Goal: Task Accomplishment & Management: Complete application form

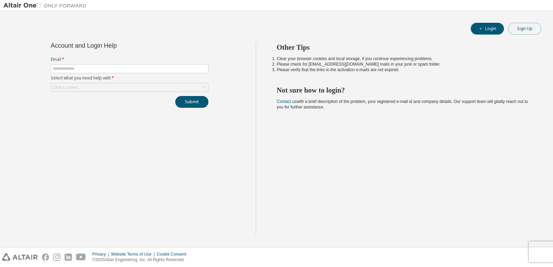
click at [532, 28] on button "Sign Up" at bounding box center [524, 29] width 33 height 12
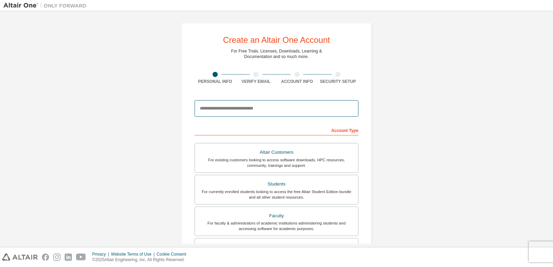
click at [284, 106] on input "email" at bounding box center [277, 108] width 164 height 17
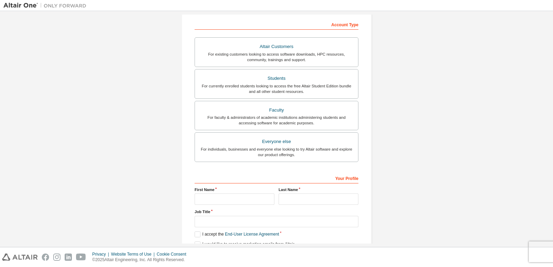
scroll to position [159, 0]
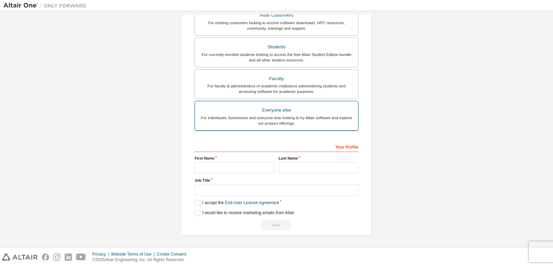
type input "**********"
click at [316, 118] on div "For individuals, businesses and everyone else looking to try Altair software an…" at bounding box center [276, 120] width 155 height 11
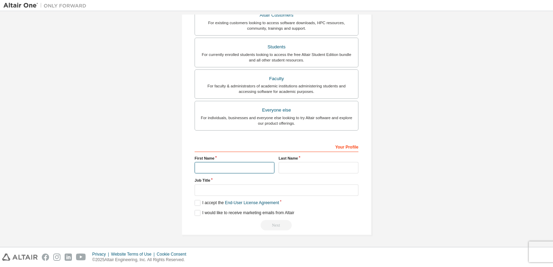
click at [263, 170] on input "text" at bounding box center [235, 167] width 80 height 11
type input "*****"
click at [295, 171] on input "text" at bounding box center [319, 167] width 80 height 11
type input "******"
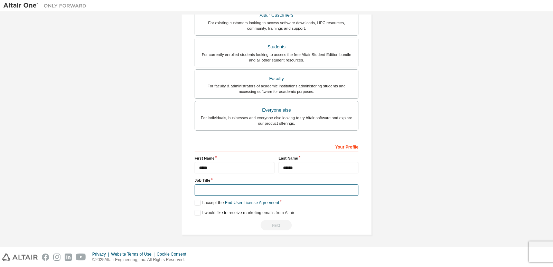
click at [292, 185] on input "text" at bounding box center [277, 190] width 164 height 11
type input "********"
click at [195, 202] on label "I accept the End-User License Agreement" at bounding box center [237, 203] width 84 height 6
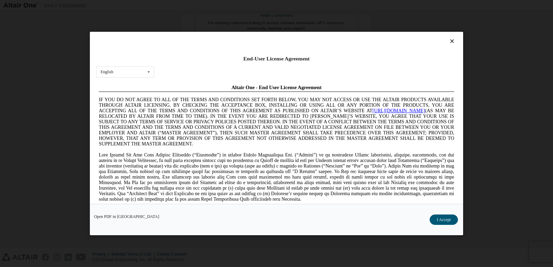
scroll to position [0, 0]
click at [440, 221] on button "I Accept" at bounding box center [444, 220] width 28 height 10
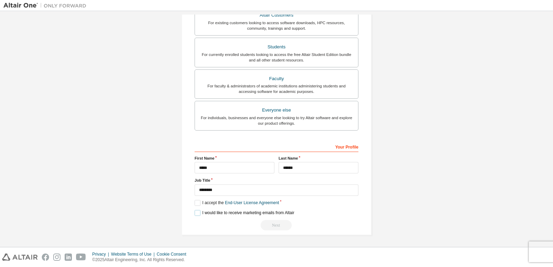
click at [197, 214] on label "I would like to receive marketing emails from Altair" at bounding box center [245, 213] width 100 height 6
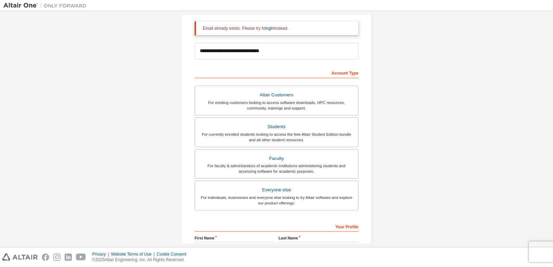
scroll to position [80, 0]
click at [266, 28] on link "login" at bounding box center [269, 28] width 9 height 5
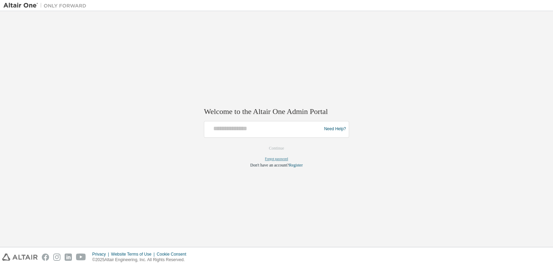
click at [280, 159] on link "Forgot password" at bounding box center [276, 159] width 23 height 4
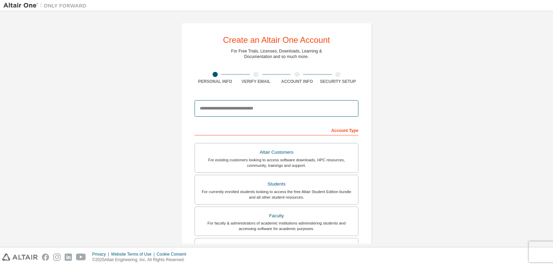
click at [240, 108] on input "email" at bounding box center [277, 108] width 164 height 17
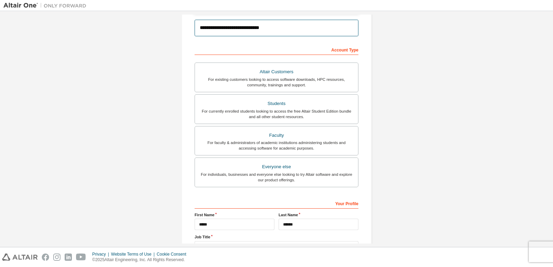
scroll to position [159, 0]
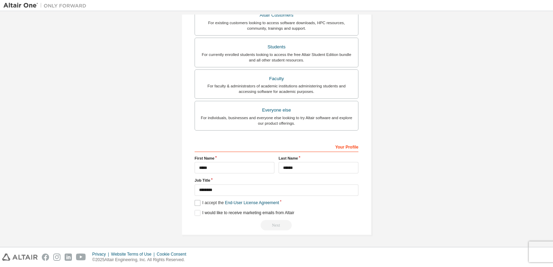
type input "**********"
click at [196, 203] on label "I accept the End-User License Agreement" at bounding box center [237, 203] width 84 height 6
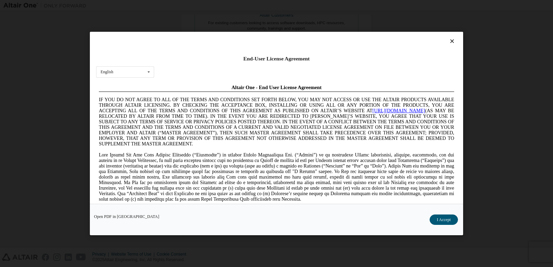
scroll to position [0, 0]
click at [444, 222] on button "I Accept" at bounding box center [444, 220] width 28 height 10
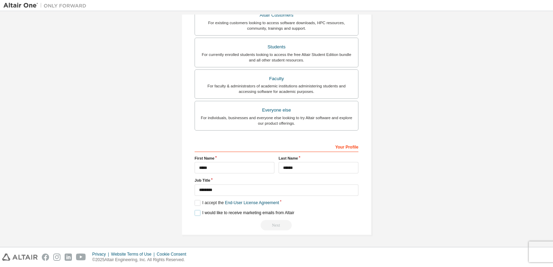
click at [196, 211] on label "I would like to receive marketing emails from Altair" at bounding box center [245, 213] width 100 height 6
click at [274, 226] on div "Next" at bounding box center [277, 225] width 164 height 10
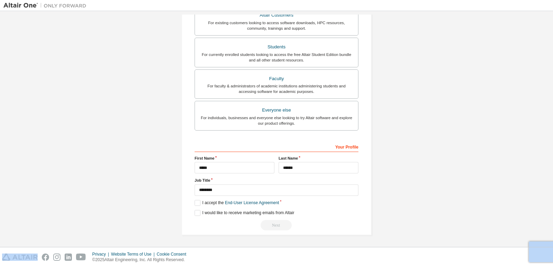
click at [274, 226] on div "Next" at bounding box center [277, 225] width 164 height 10
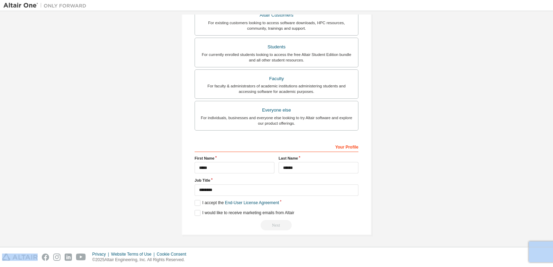
click at [274, 226] on div "Next" at bounding box center [277, 225] width 164 height 10
click at [274, 227] on div "Next" at bounding box center [277, 225] width 164 height 10
click at [274, 226] on div "Next" at bounding box center [277, 225] width 164 height 10
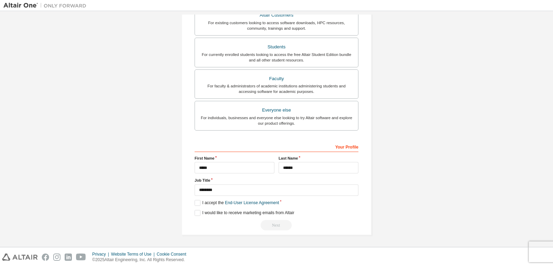
click at [274, 226] on div "Next" at bounding box center [277, 225] width 164 height 10
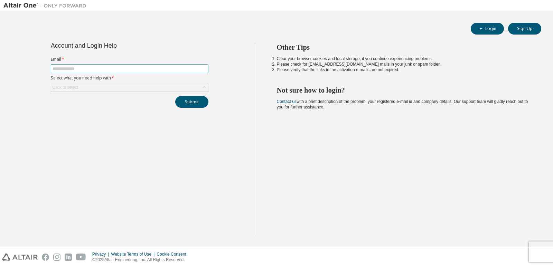
click at [180, 70] on input "text" at bounding box center [130, 69] width 154 height 6
type input "**********"
click at [180, 84] on div "Click to select" at bounding box center [129, 87] width 157 height 8
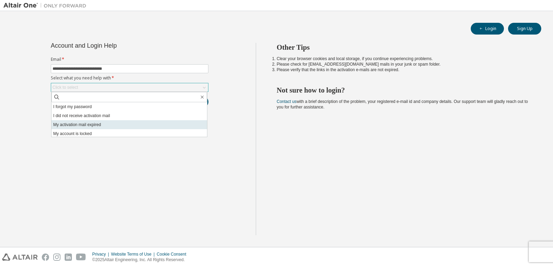
click at [167, 126] on li "My activation mail expired" at bounding box center [130, 124] width 156 height 9
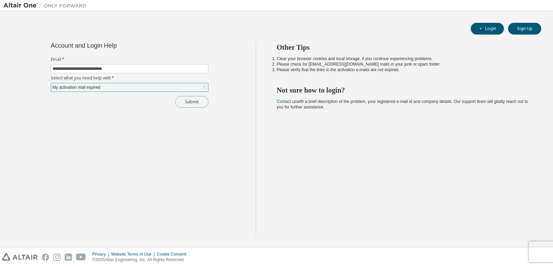
click at [195, 98] on button "Submit" at bounding box center [191, 102] width 33 height 12
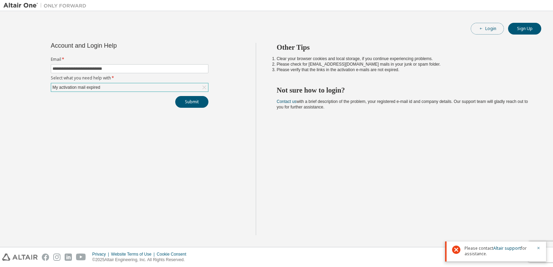
click at [489, 29] on button "Login" at bounding box center [487, 29] width 33 height 12
